Goal: Book appointment/travel/reservation

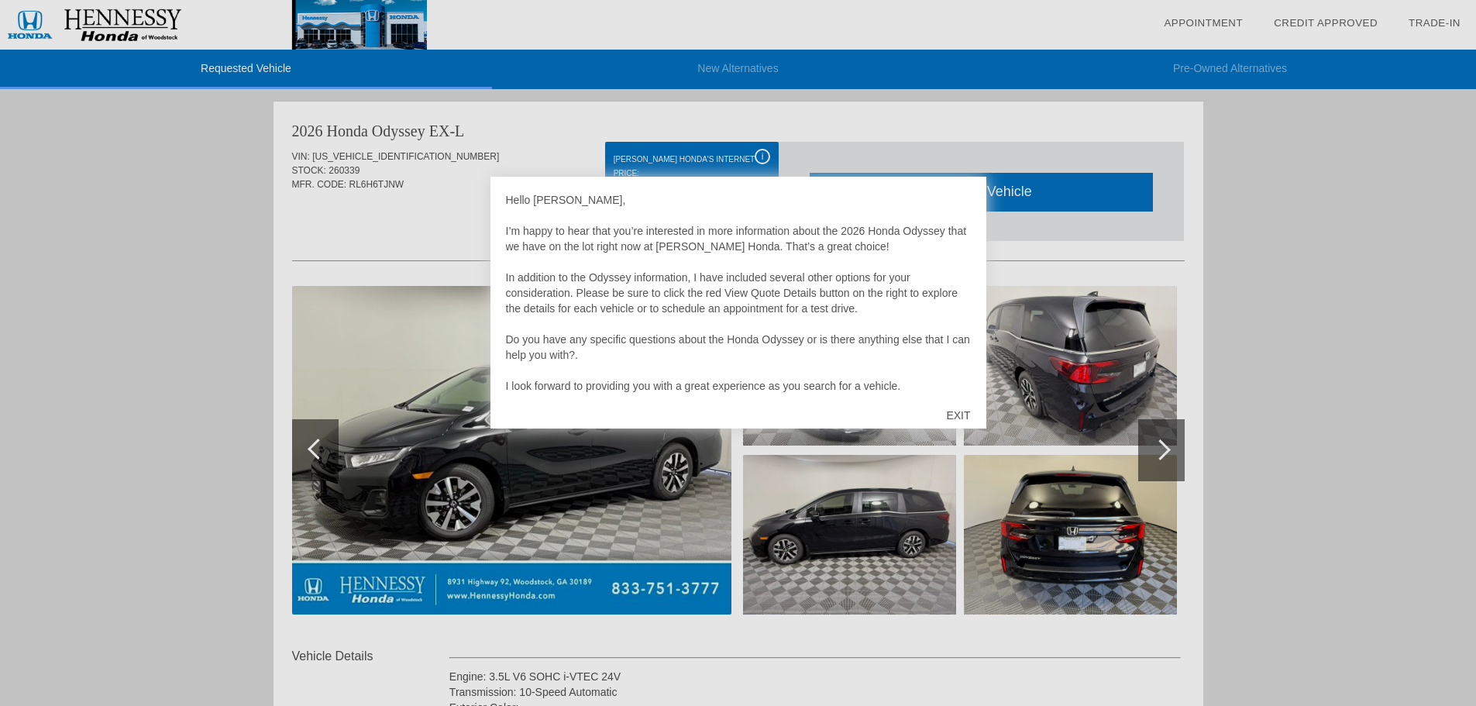
click at [951, 412] on div "EXIT" at bounding box center [957, 415] width 55 height 46
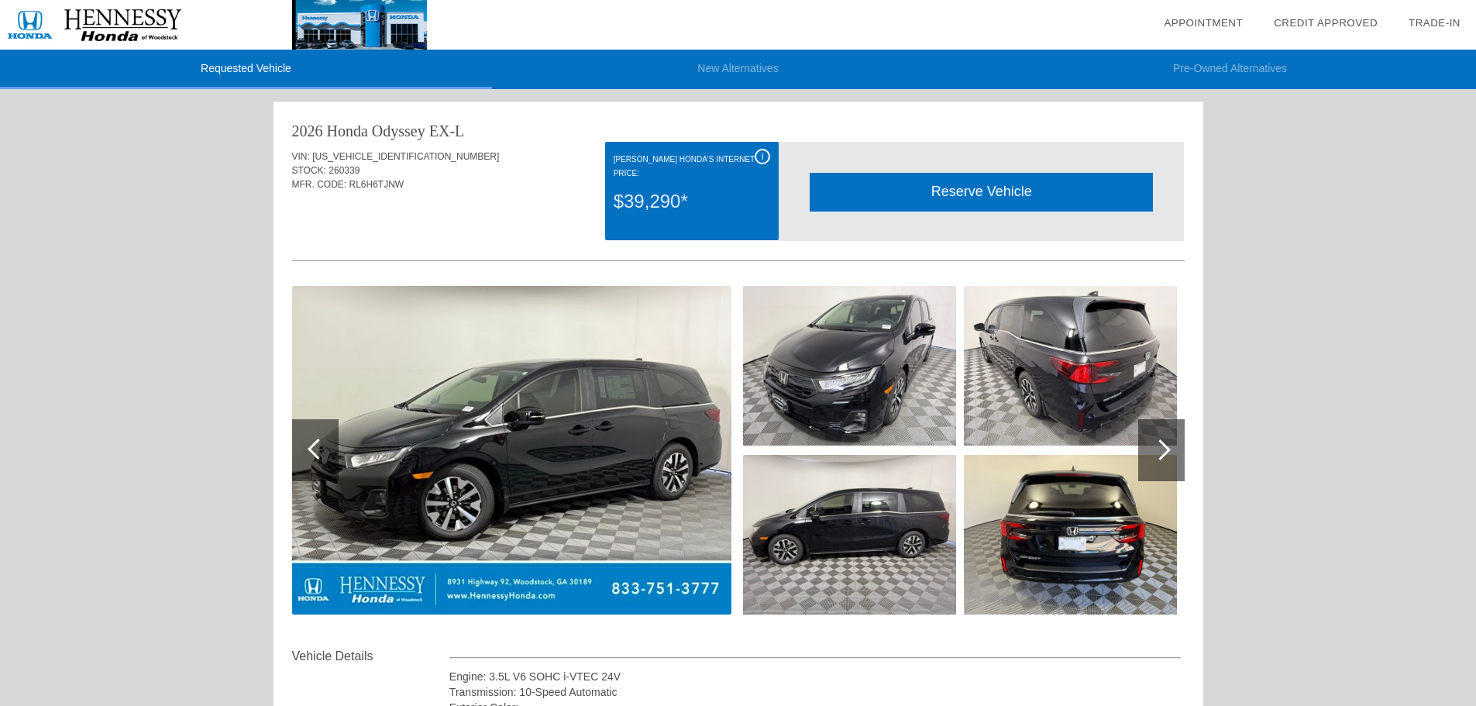
click at [970, 185] on div "Reserve Vehicle" at bounding box center [981, 192] width 343 height 38
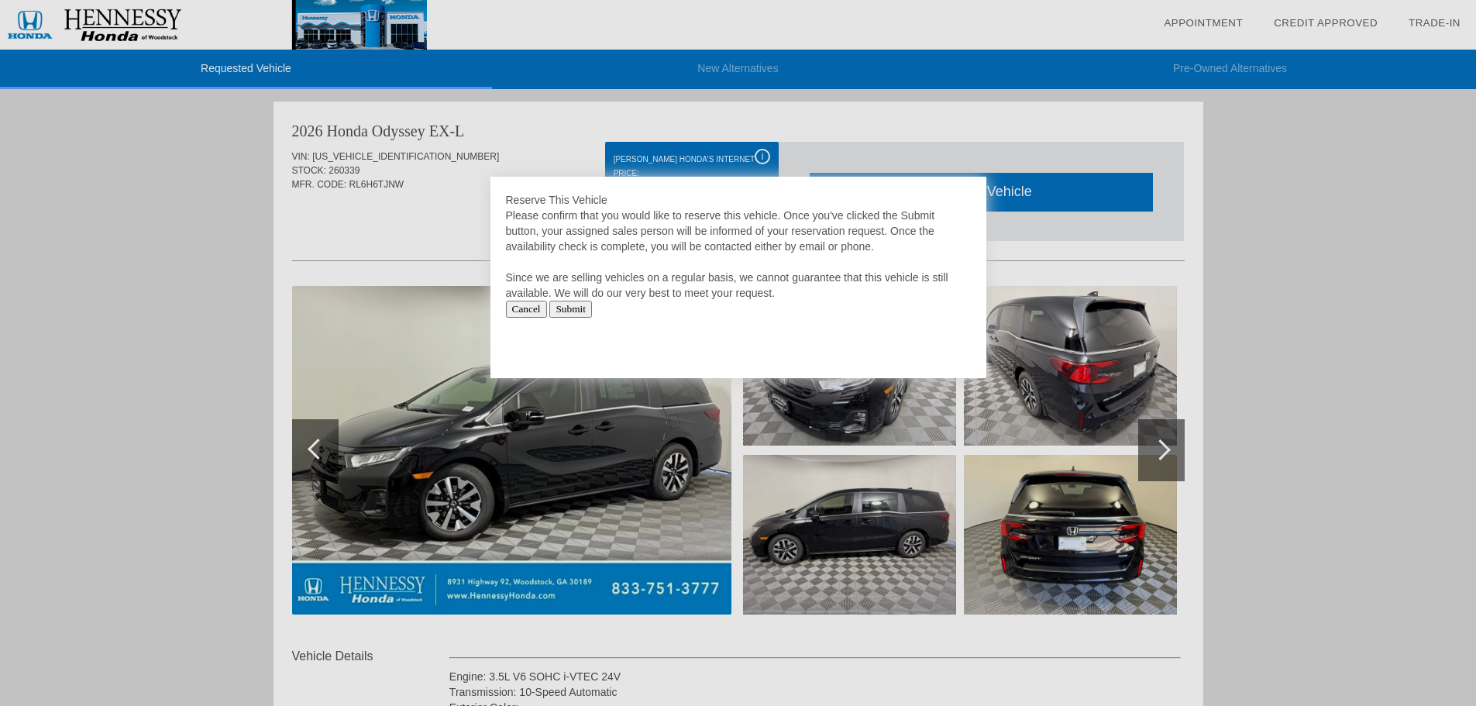
click at [577, 310] on input "Submit" at bounding box center [570, 309] width 43 height 17
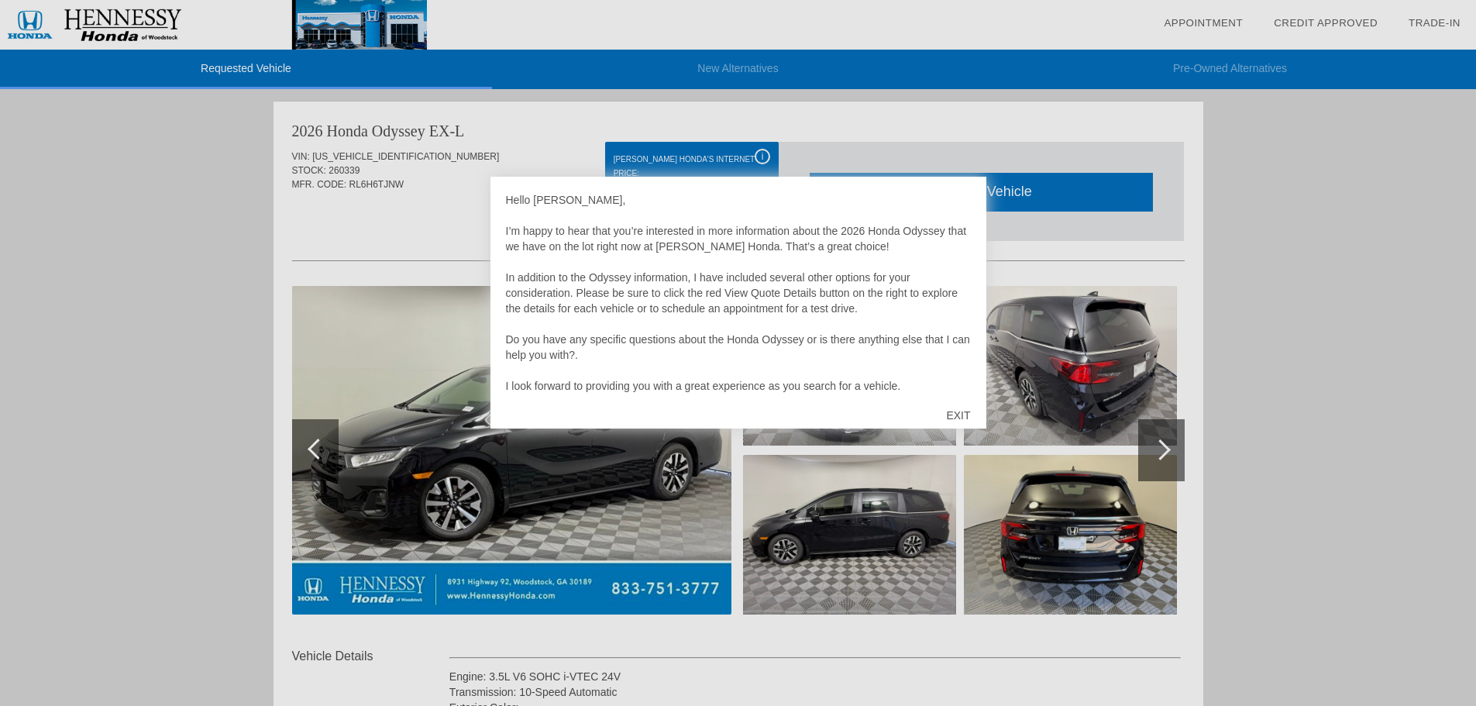
click at [956, 415] on div "EXIT" at bounding box center [957, 415] width 55 height 46
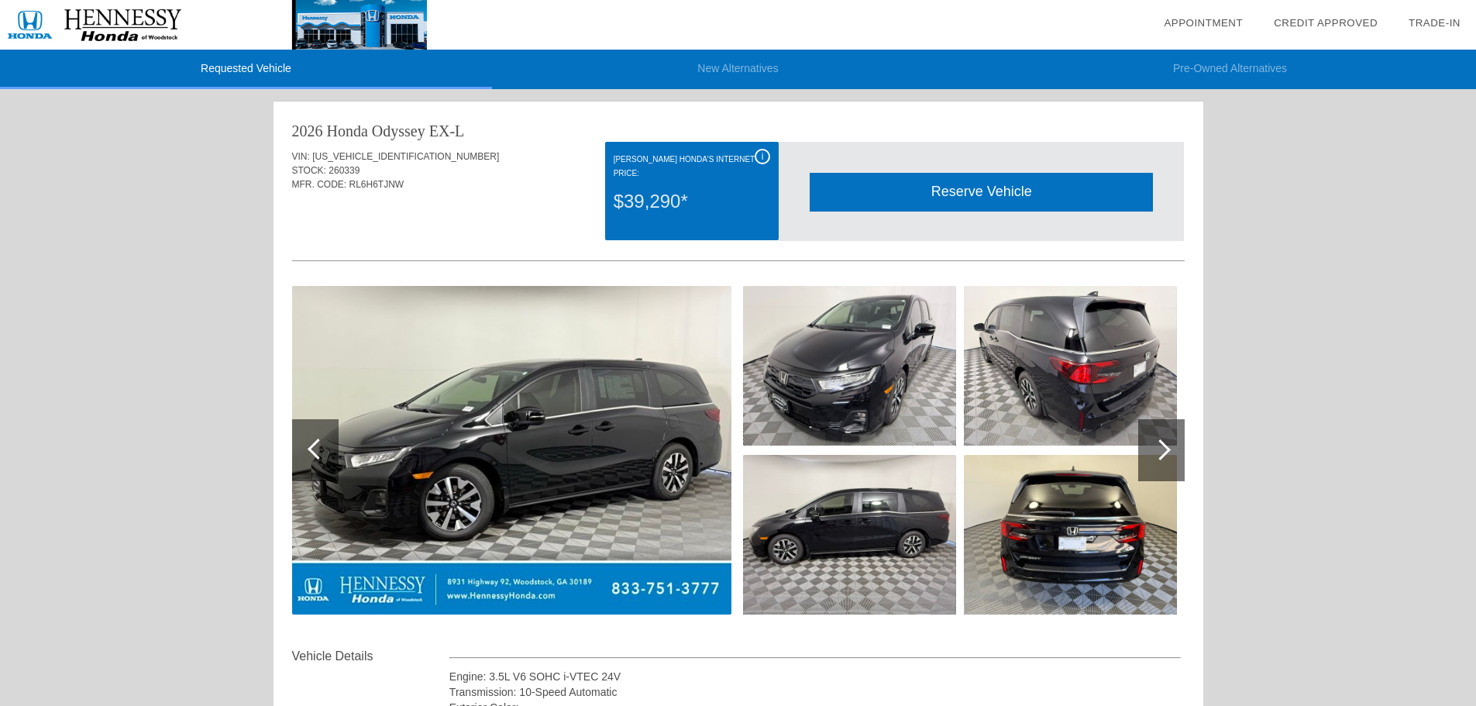
click at [979, 197] on div "Reserve Vehicle" at bounding box center [981, 192] width 343 height 38
click at [968, 194] on div "Reserve Vehicle" at bounding box center [981, 192] width 343 height 38
click at [961, 186] on div "Reserve Vehicle" at bounding box center [981, 192] width 343 height 38
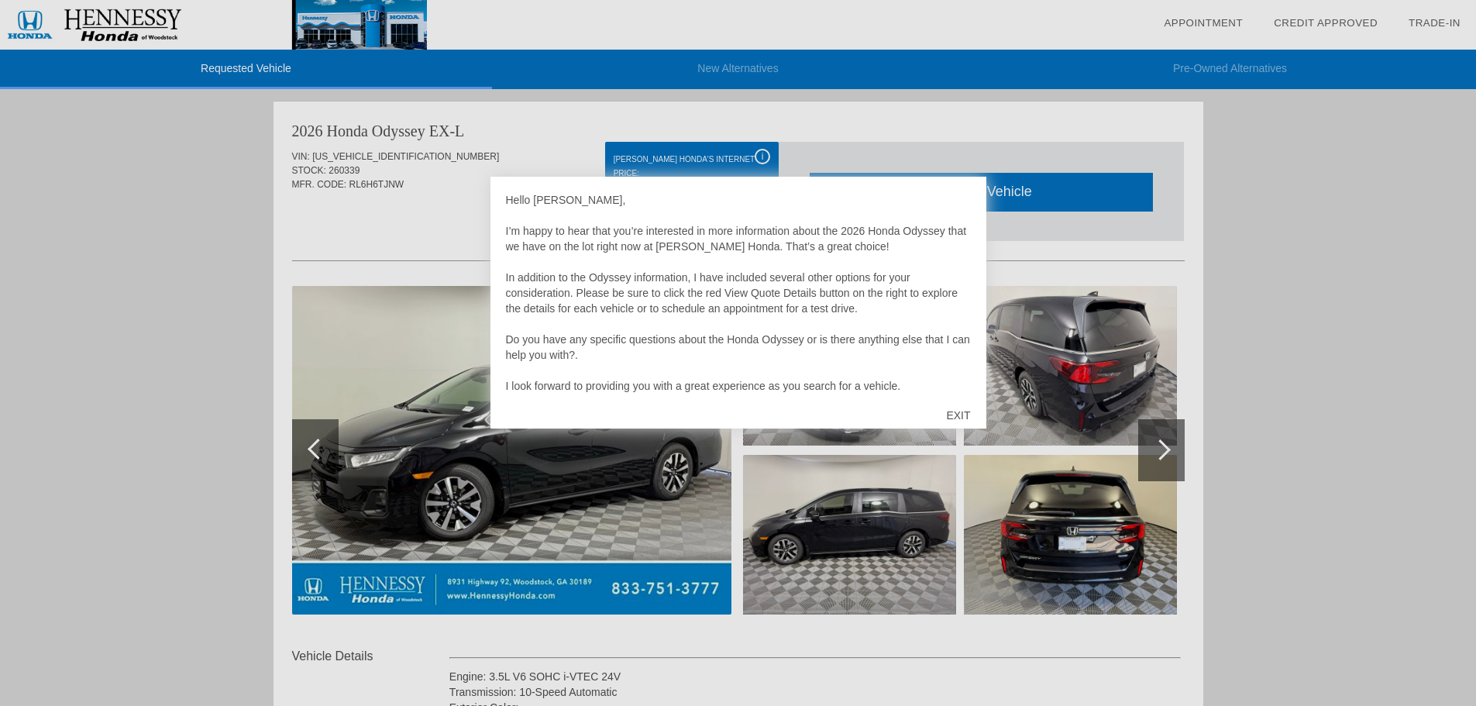
click at [950, 414] on div "EXIT" at bounding box center [957, 415] width 55 height 46
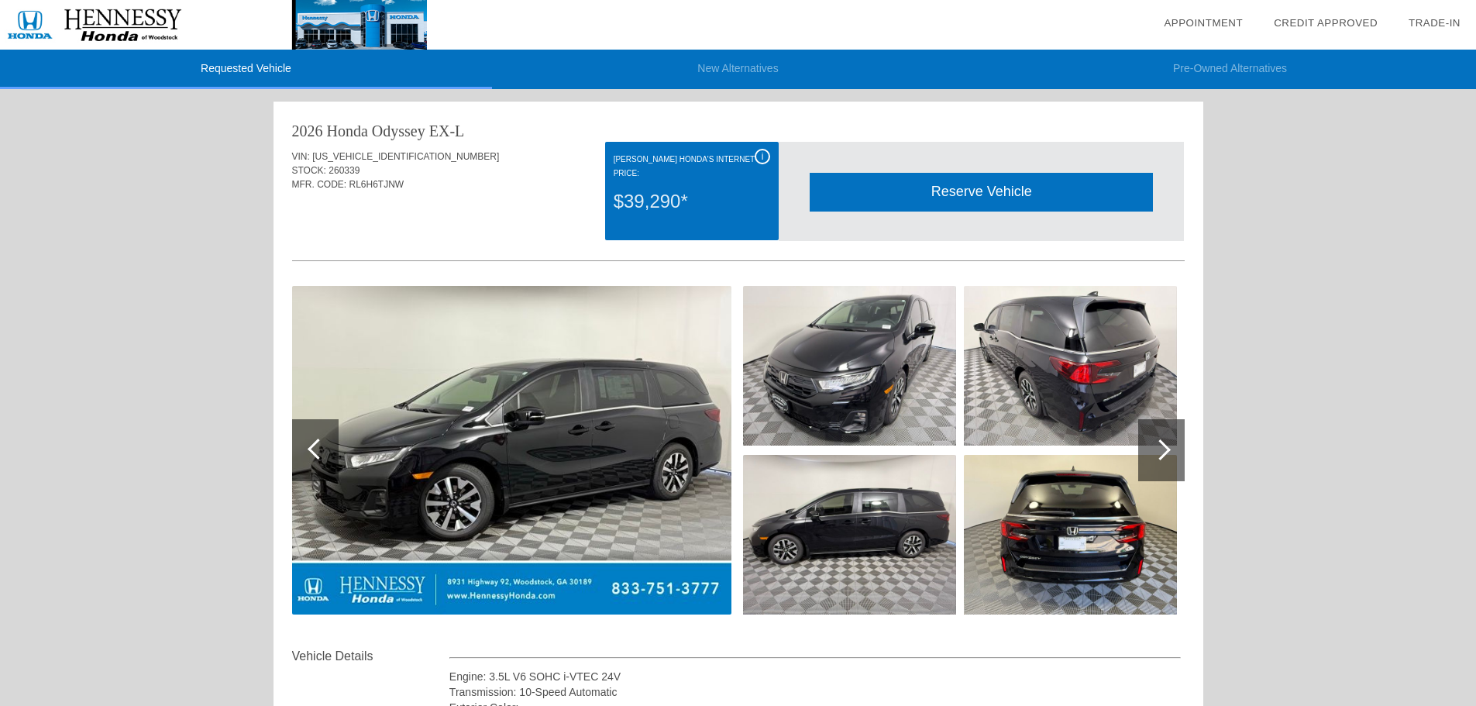
click at [964, 182] on div "Reserve Vehicle" at bounding box center [981, 192] width 343 height 38
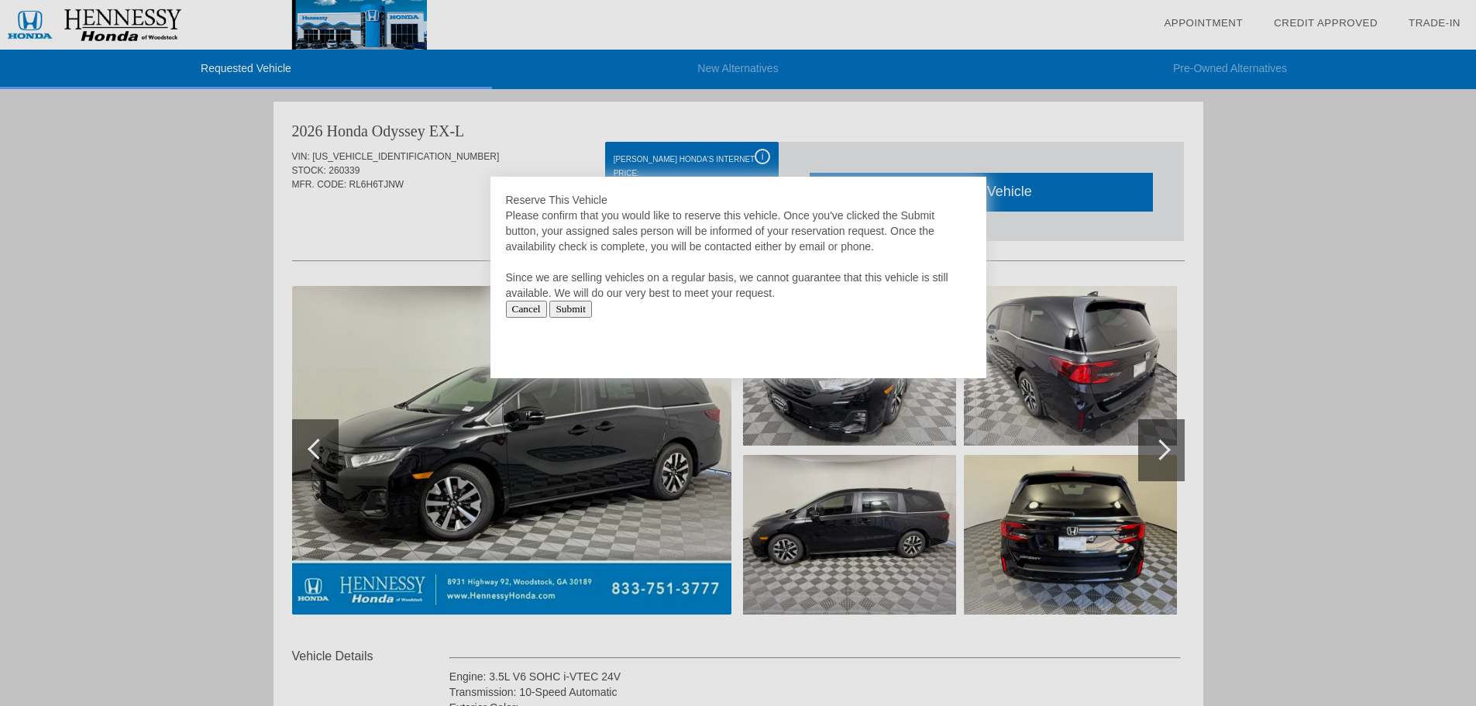
click at [581, 308] on input "Submit" at bounding box center [570, 309] width 43 height 17
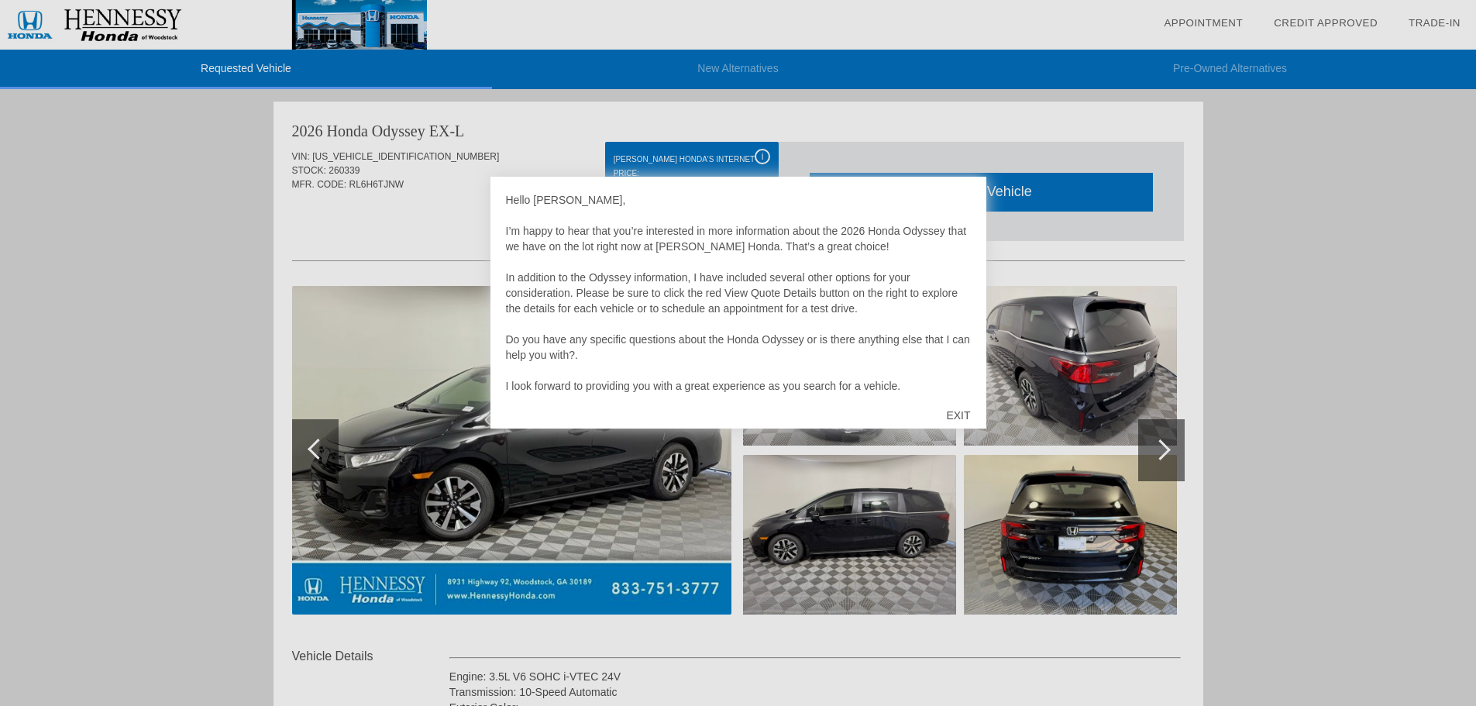
scroll to position [31, 0]
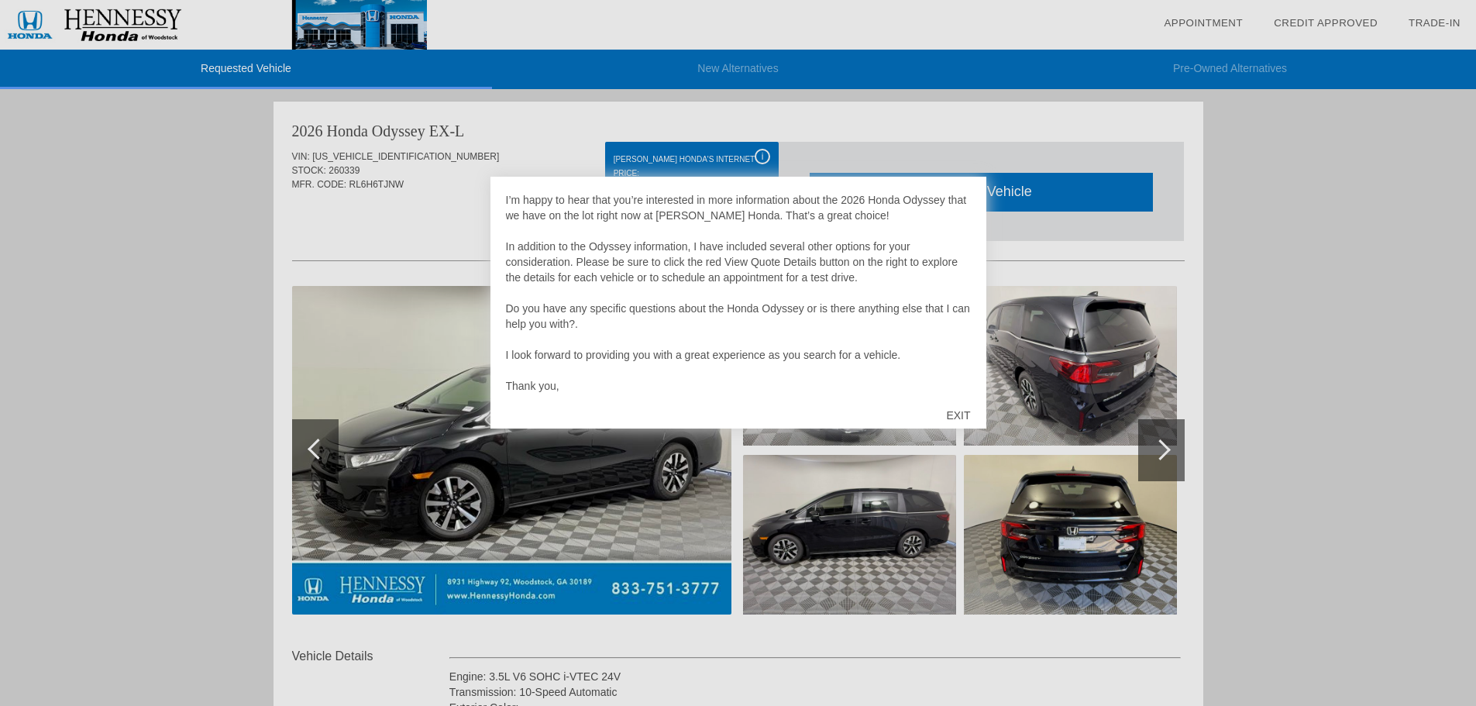
click at [964, 417] on div "EXIT" at bounding box center [957, 415] width 55 height 46
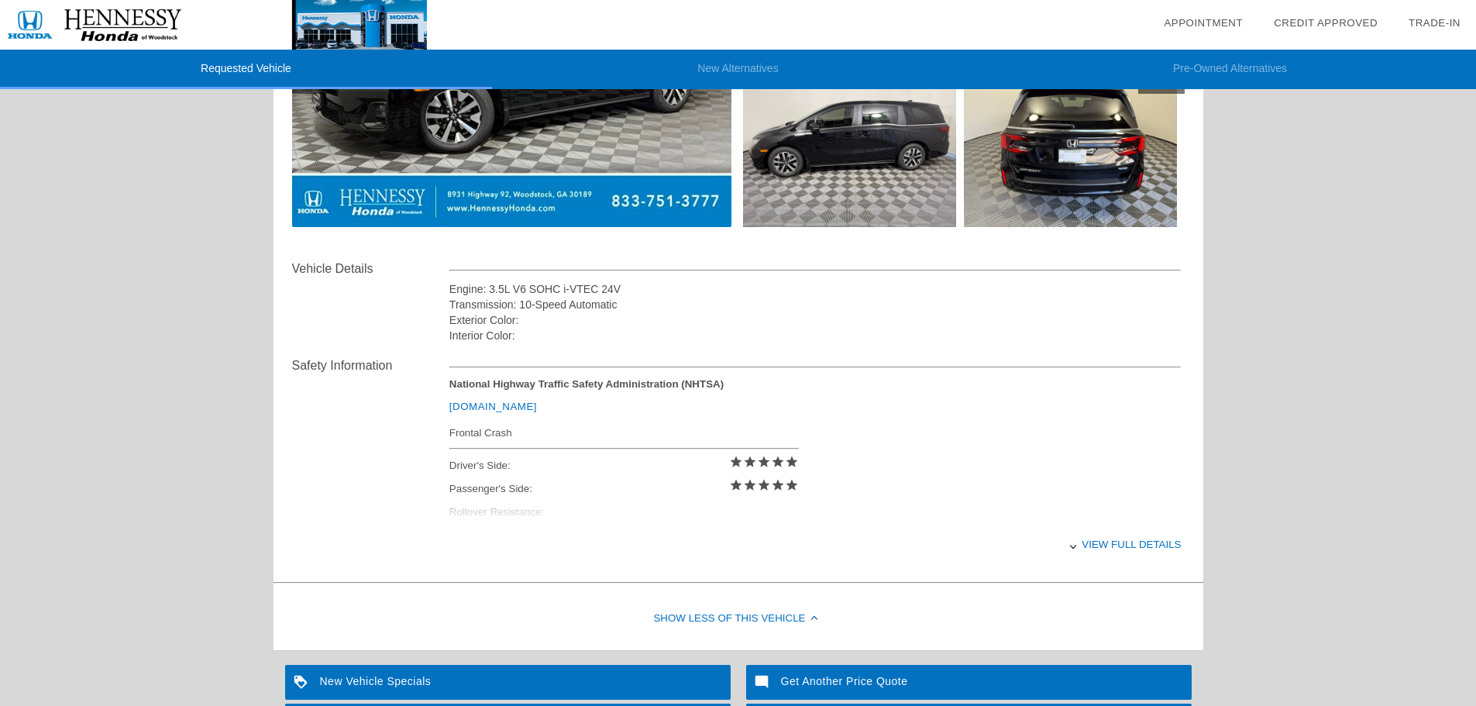
scroll to position [0, 0]
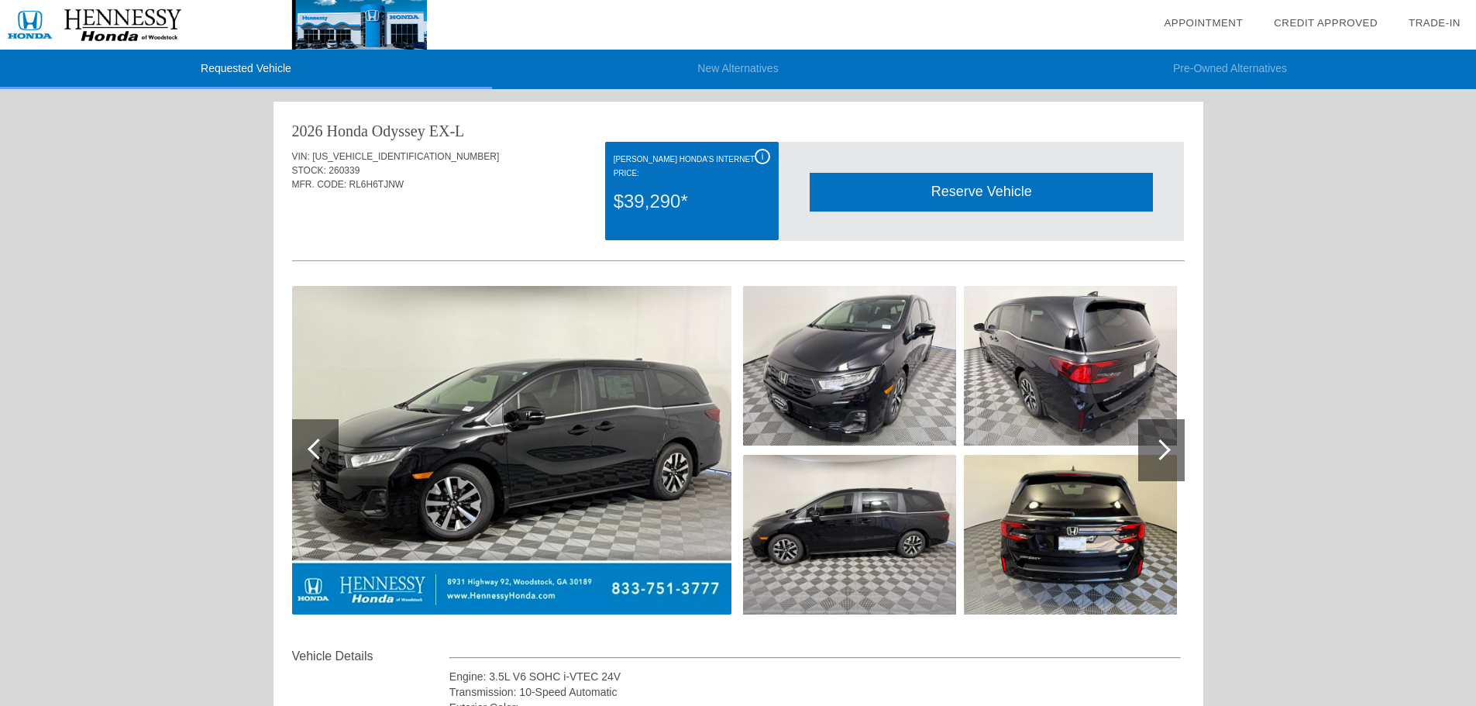
click at [981, 198] on div "Reserve Vehicle" at bounding box center [981, 192] width 343 height 38
click at [968, 187] on div "Reserve Vehicle" at bounding box center [981, 192] width 343 height 38
click at [1006, 193] on div "Reserve Vehicle" at bounding box center [981, 192] width 343 height 38
